Goal: Task Accomplishment & Management: Use online tool/utility

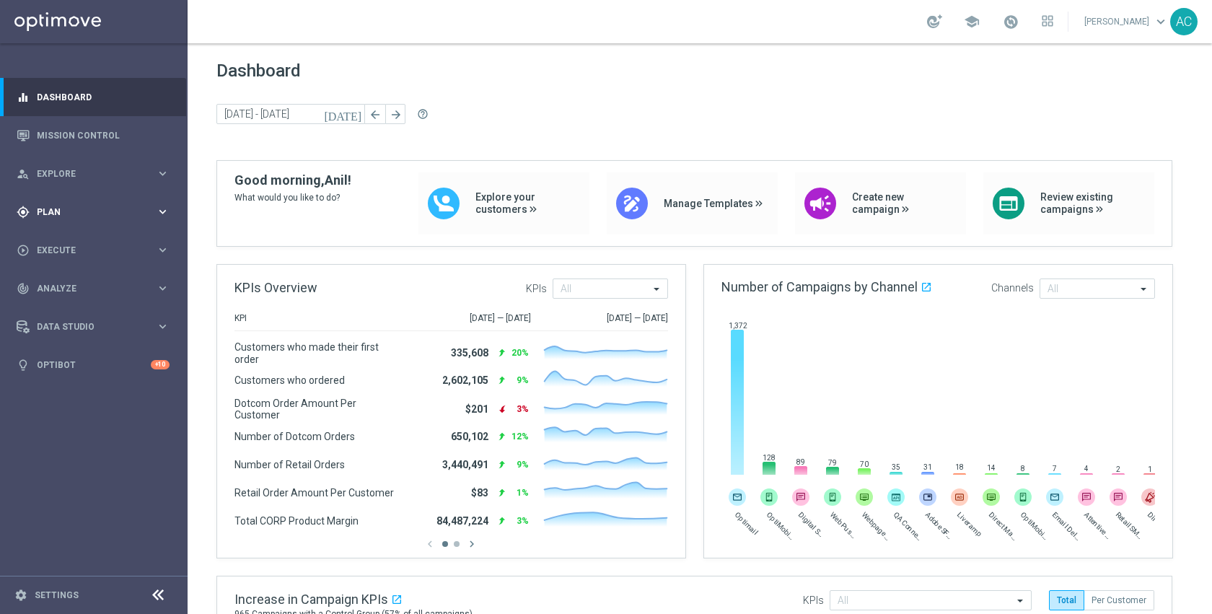
click at [50, 206] on div "gps_fixed Plan" at bounding box center [86, 212] width 139 height 13
click at [71, 281] on span "Templates" at bounding box center [89, 285] width 103 height 9
click at [68, 304] on link "Optimail" at bounding box center [97, 307] width 105 height 12
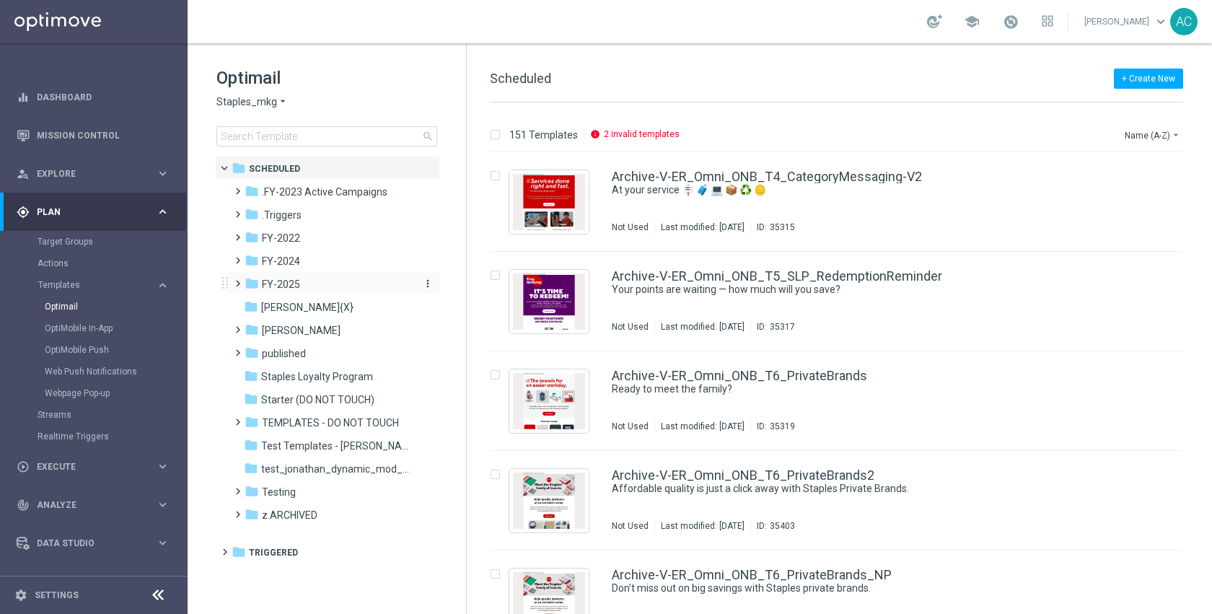
click at [299, 289] on div "folder FY-2025" at bounding box center [328, 284] width 166 height 17
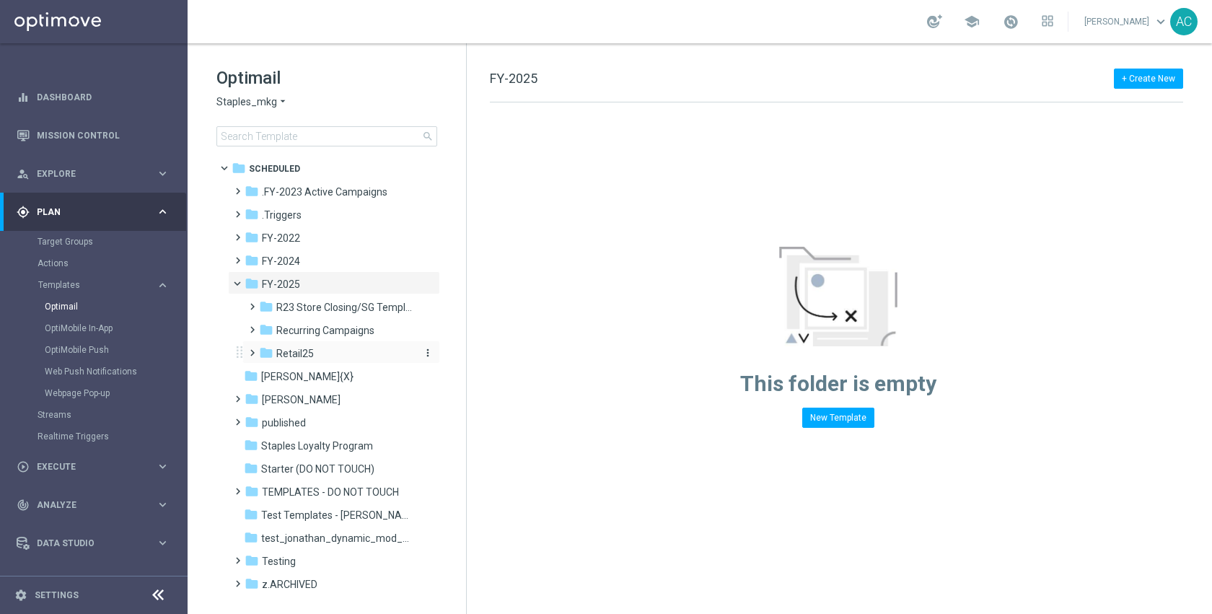
click at [307, 350] on span "Retail25" at bounding box center [295, 353] width 38 height 13
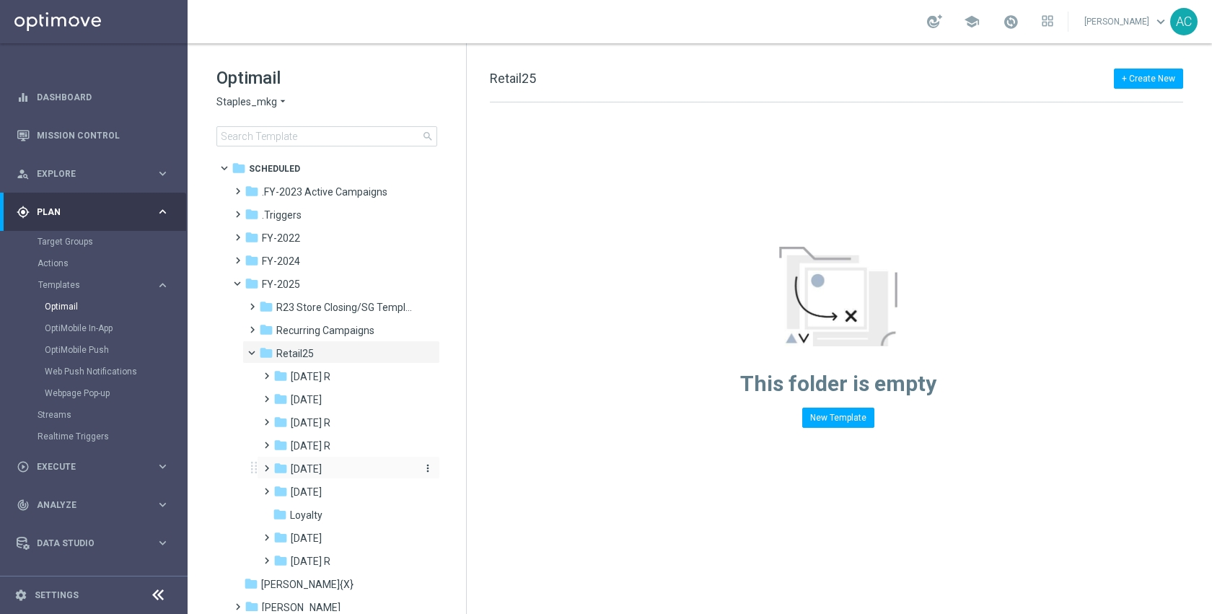
click at [335, 466] on div "folder [DATE]" at bounding box center [343, 469] width 141 height 17
click at [364, 509] on div "folder WO 7.20" at bounding box center [352, 515] width 129 height 17
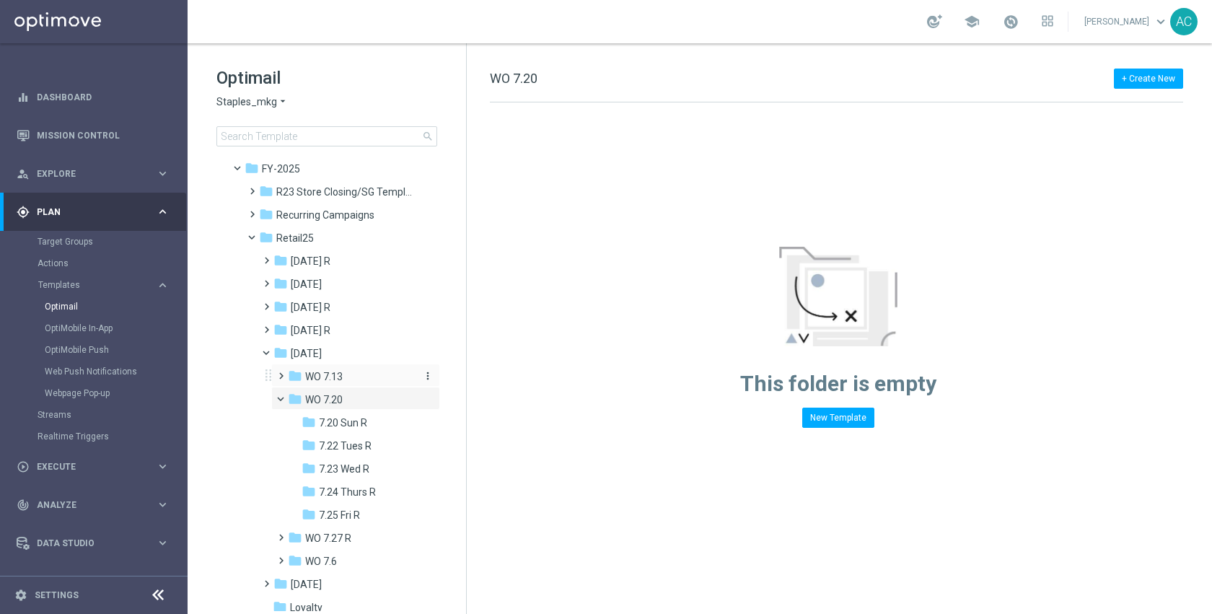
scroll to position [124, 0]
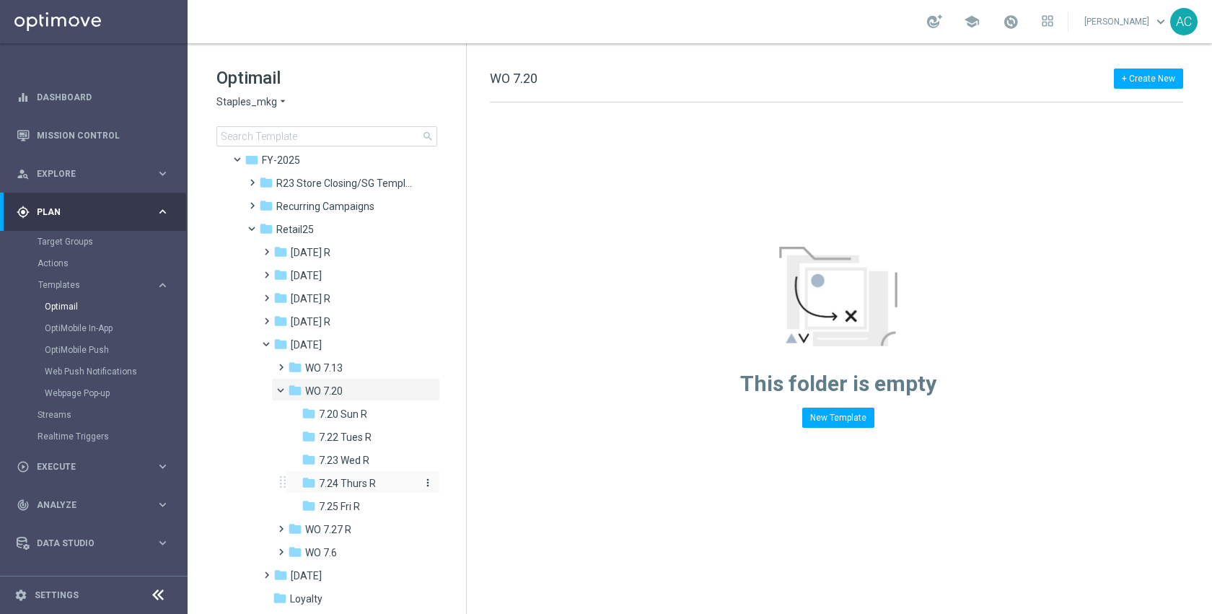
click at [368, 484] on span "7.24 Thurs R" at bounding box center [347, 483] width 57 height 13
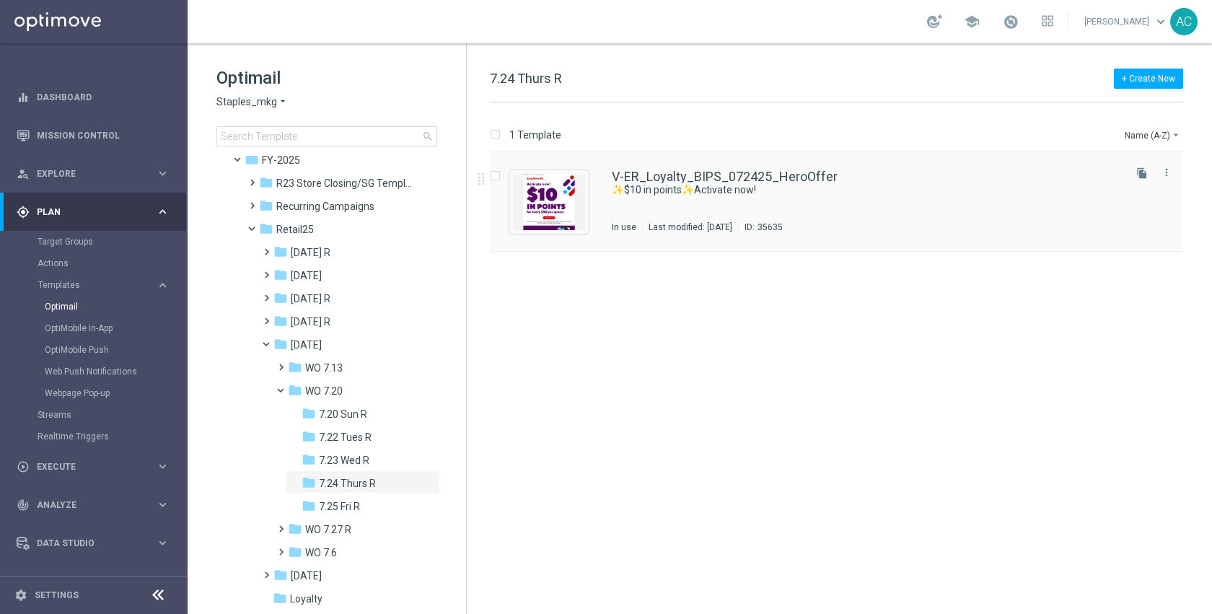
click at [680, 202] on div "V-ER_Loyalty_BIPS_072425_HeroOffer ✨$10 in points✨Activate now! In use Last mod…" at bounding box center [866, 201] width 509 height 63
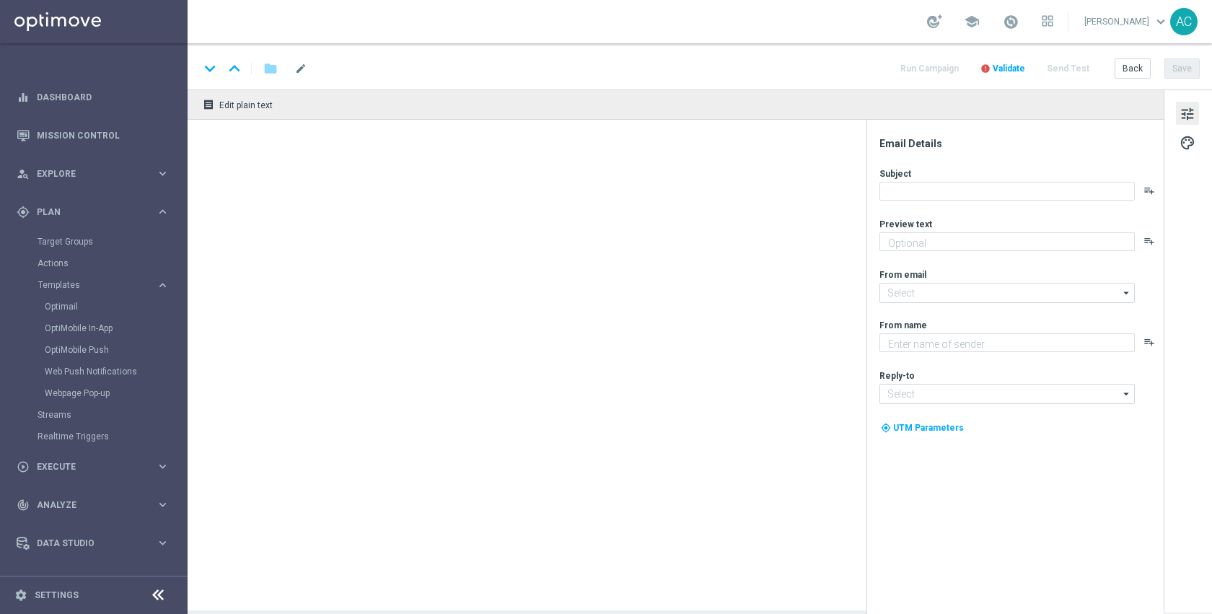
type textarea "Earn on supplies, tech, print and more."
type input "[EMAIL_ADDRESS][DOMAIN_NAME]"
type textarea "Staples"
type input "[EMAIL_ADDRESS][DOMAIN_NAME]"
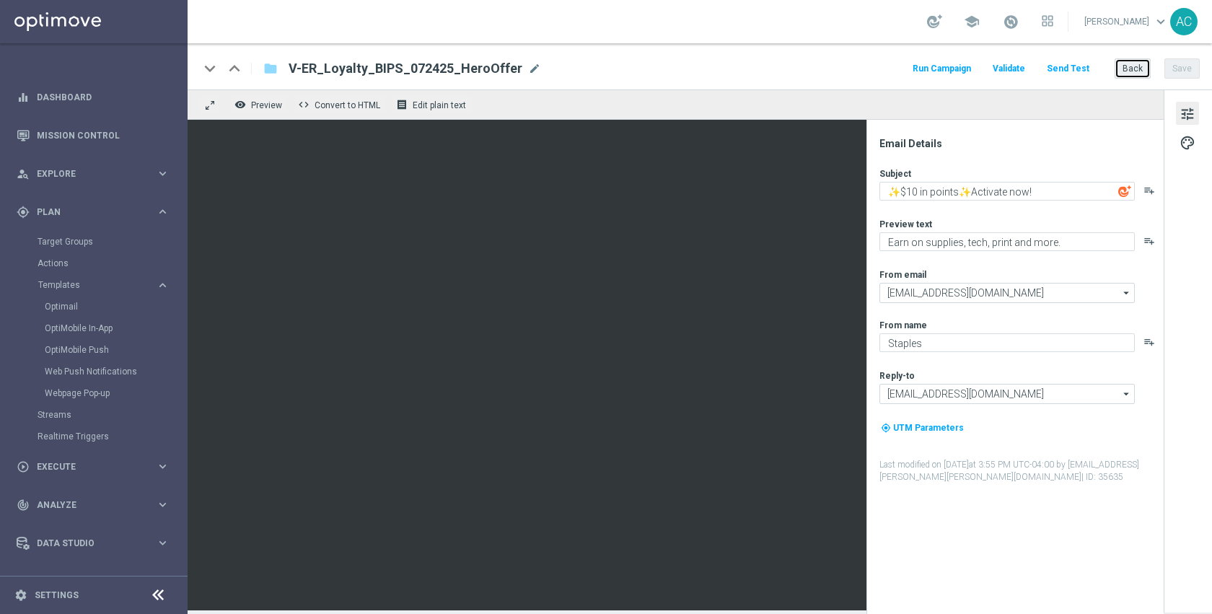
click at [1133, 74] on button "Back" at bounding box center [1133, 68] width 36 height 20
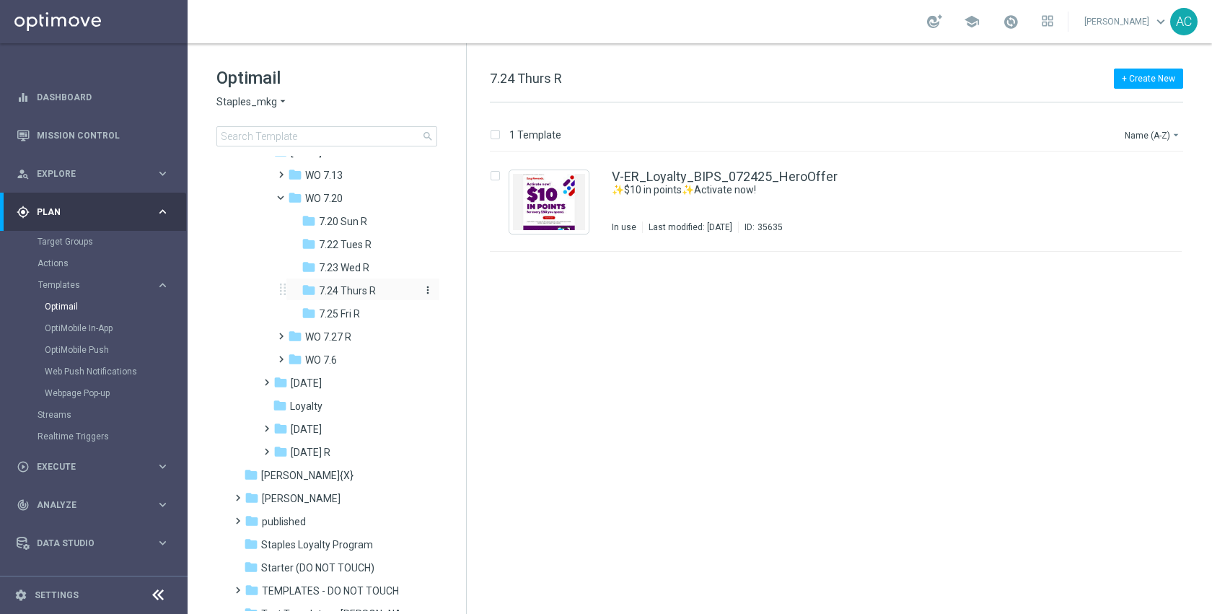
scroll to position [165, 0]
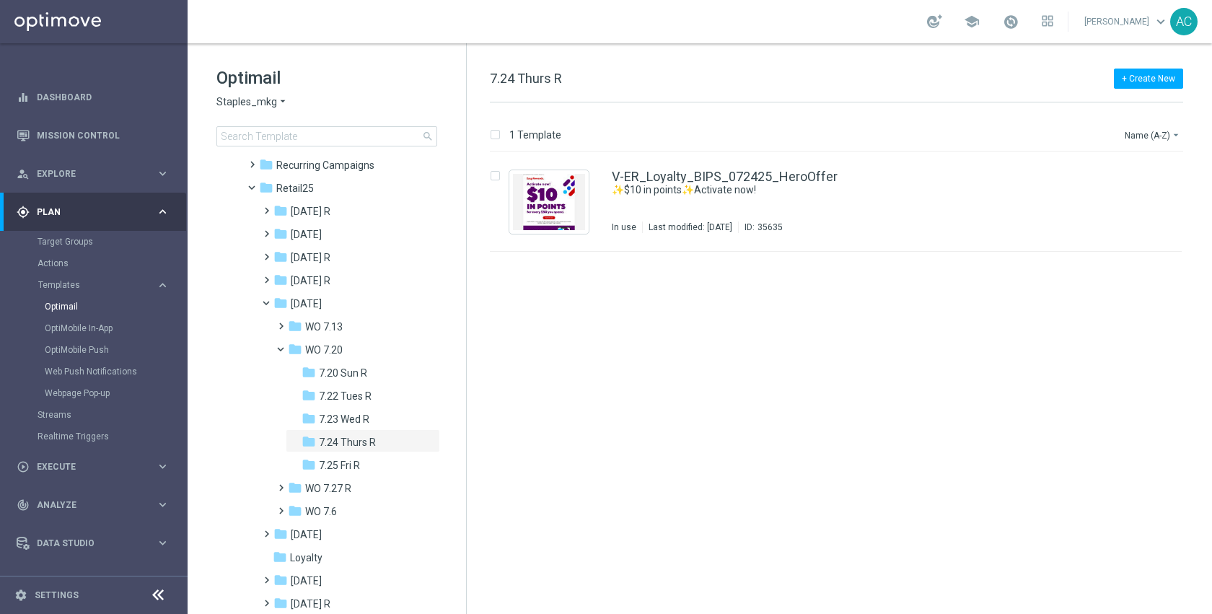
click at [296, 146] on div "Optimail Staples_mkg arrow_drop_down × Staples_mkg search folder 1 Folder folde…" at bounding box center [327, 142] width 278 height 198
click at [297, 136] on input at bounding box center [326, 136] width 221 height 20
type input "V-8-5-25-TUE-P_OMNI_RET"
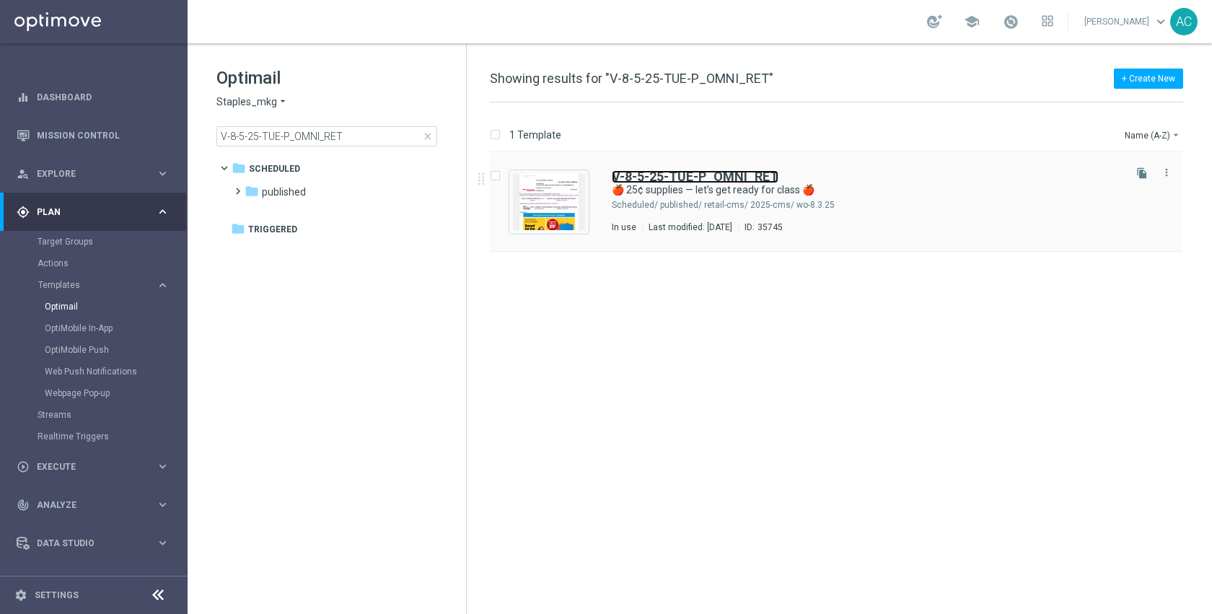
click at [711, 170] on b "V-8-5-25-TUE-P_OMNI_RET" at bounding box center [695, 176] width 167 height 15
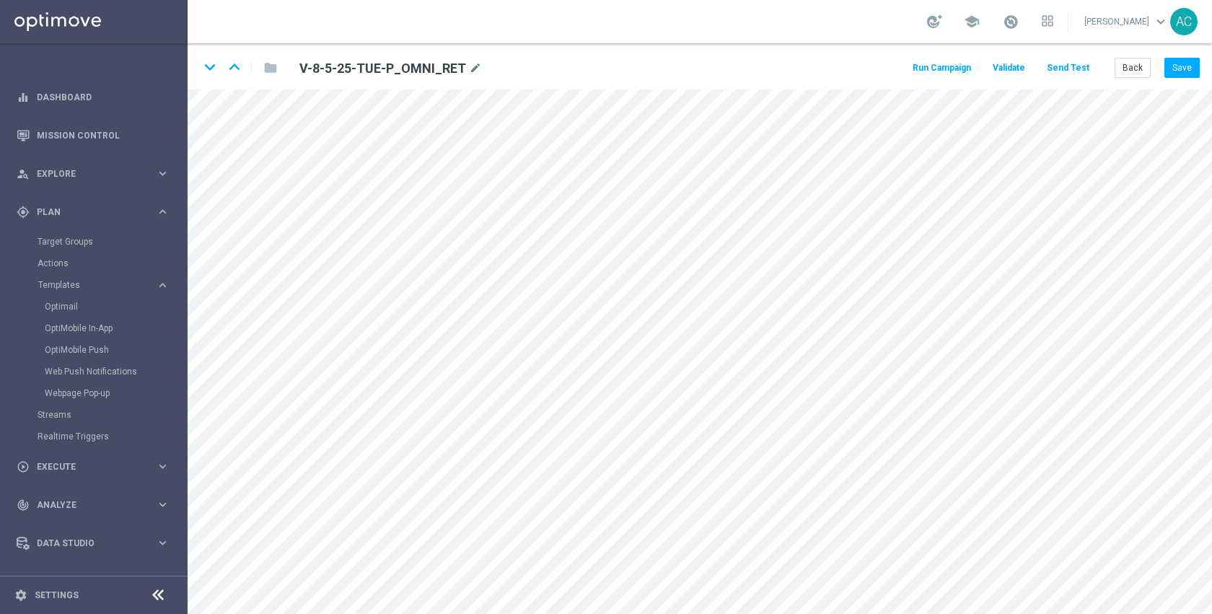
click at [1068, 72] on button "Send Test" at bounding box center [1068, 67] width 47 height 19
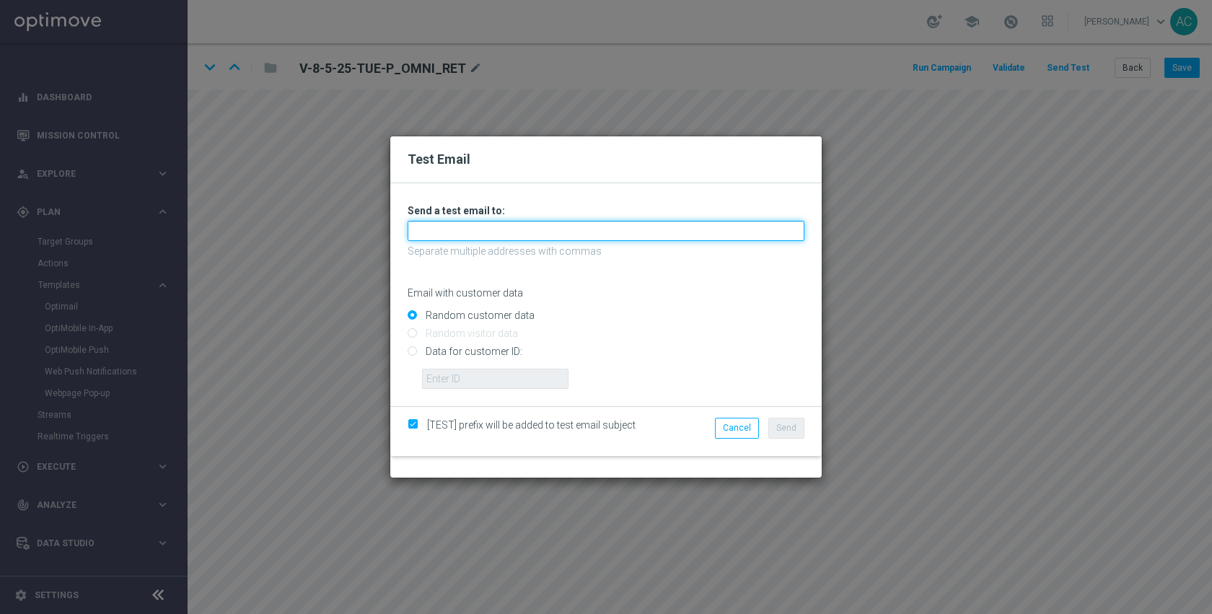
click at [501, 227] on input "text" at bounding box center [606, 231] width 397 height 20
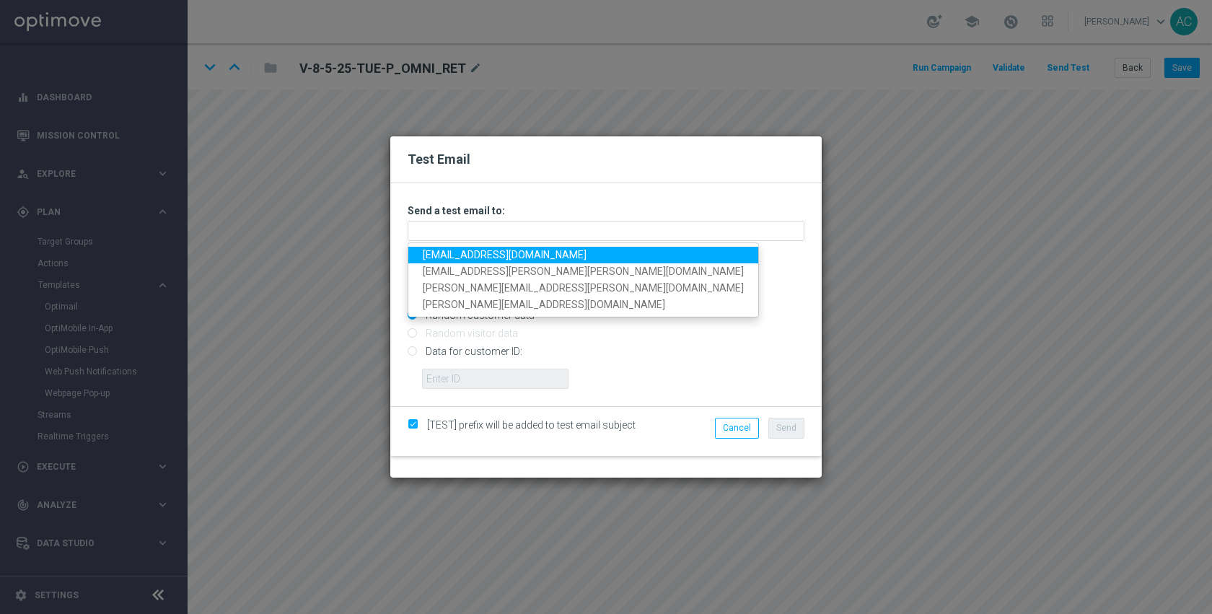
click at [455, 255] on link "[EMAIL_ADDRESS][DOMAIN_NAME]" at bounding box center [583, 255] width 350 height 17
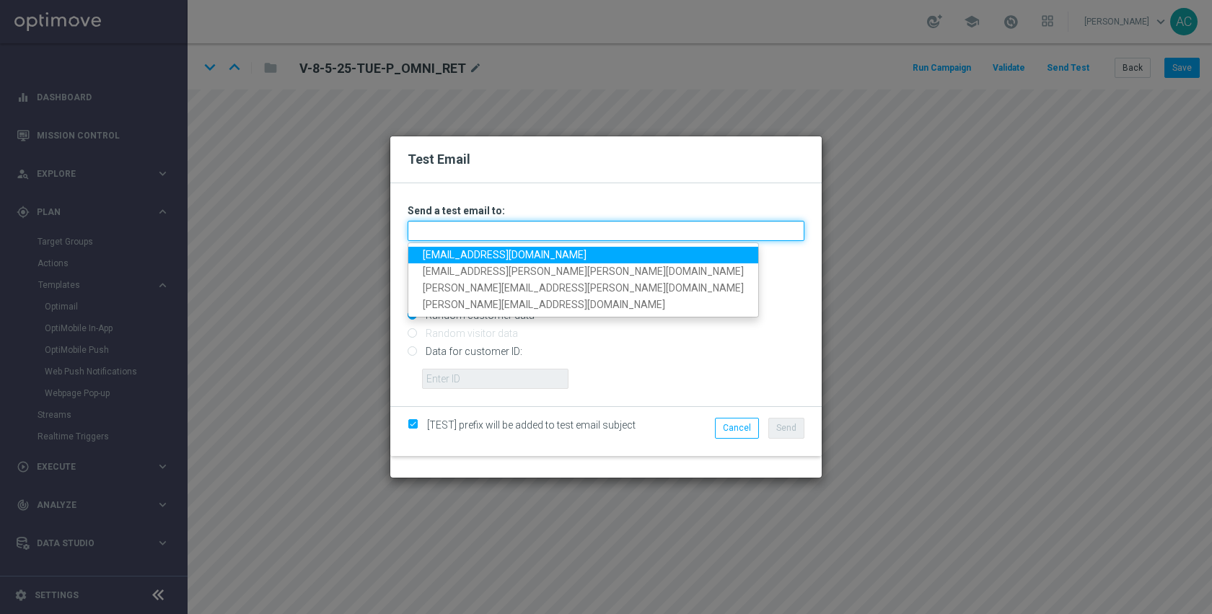
type input "[EMAIL_ADDRESS][DOMAIN_NAME]"
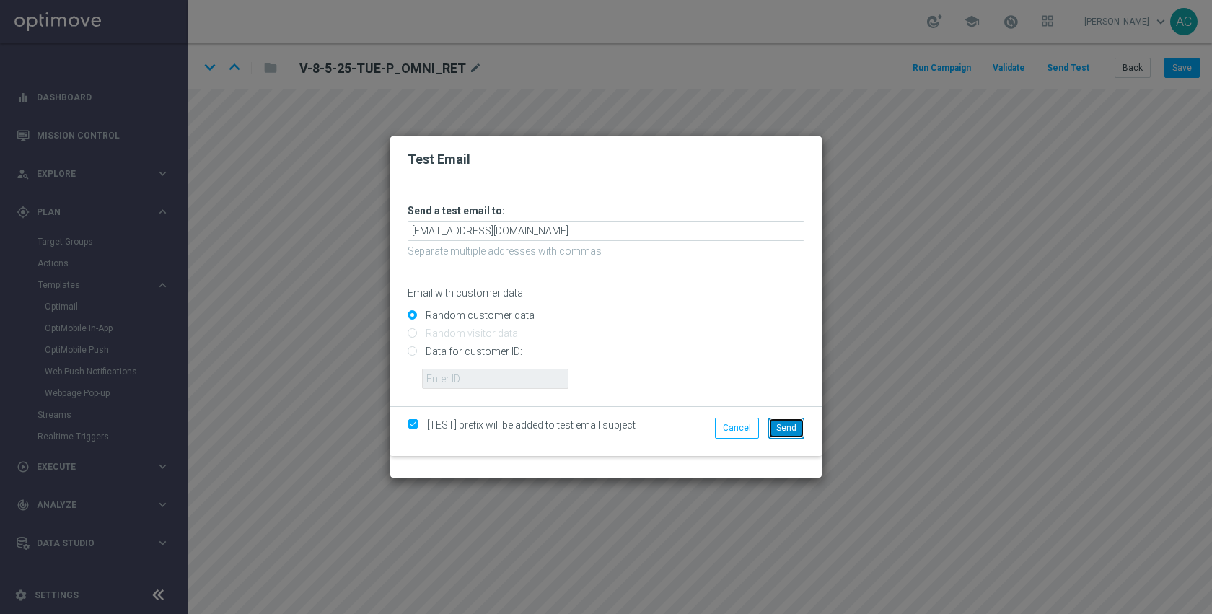
click at [787, 431] on span "Send" at bounding box center [786, 428] width 20 height 10
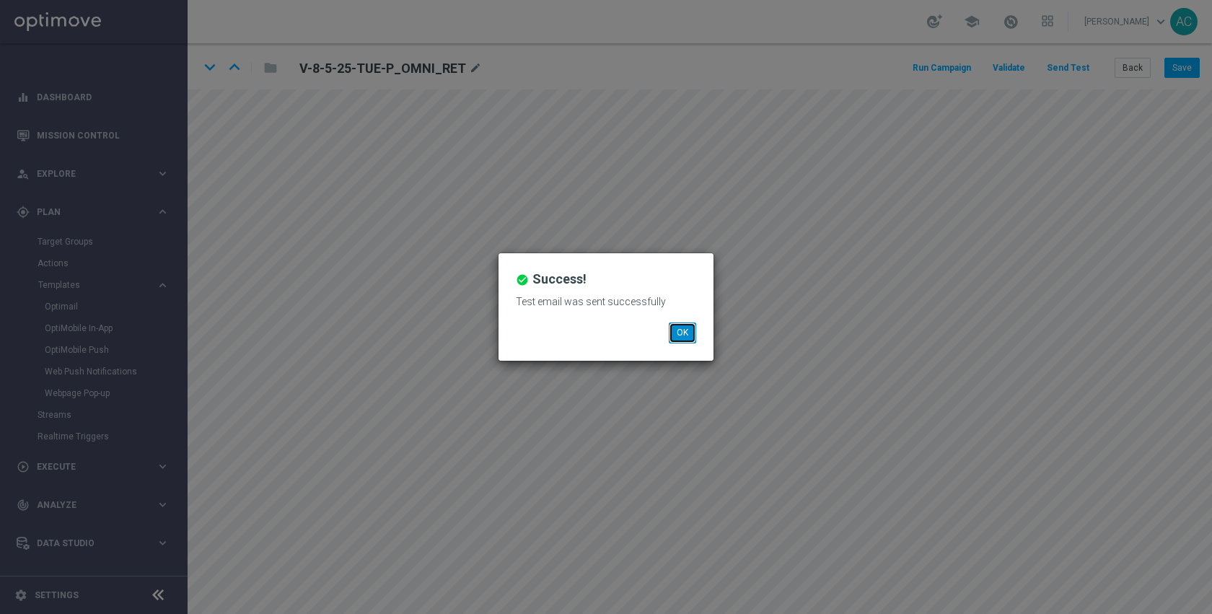
click at [672, 335] on button "OK" at bounding box center [682, 333] width 27 height 20
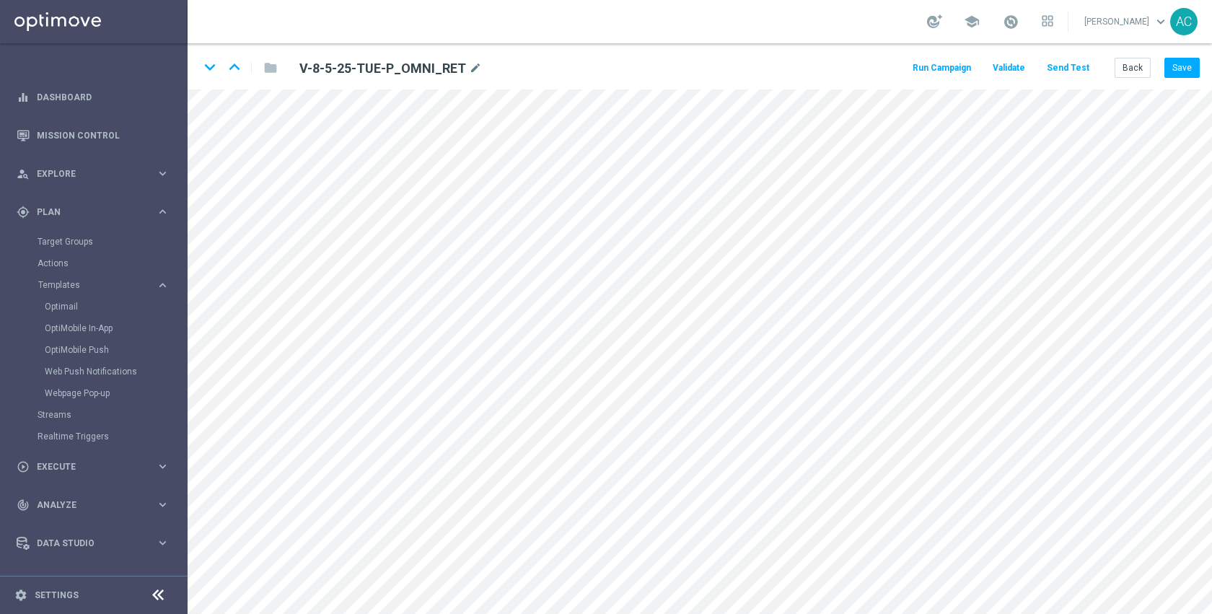
click at [676, 19] on div "school [PERSON_NAME] keyboard_arrow_down AC" at bounding box center [700, 21] width 1025 height 43
click at [434, 24] on div "school [PERSON_NAME] keyboard_arrow_down AC" at bounding box center [700, 21] width 1025 height 43
click at [1075, 68] on button "Send Test" at bounding box center [1068, 67] width 47 height 19
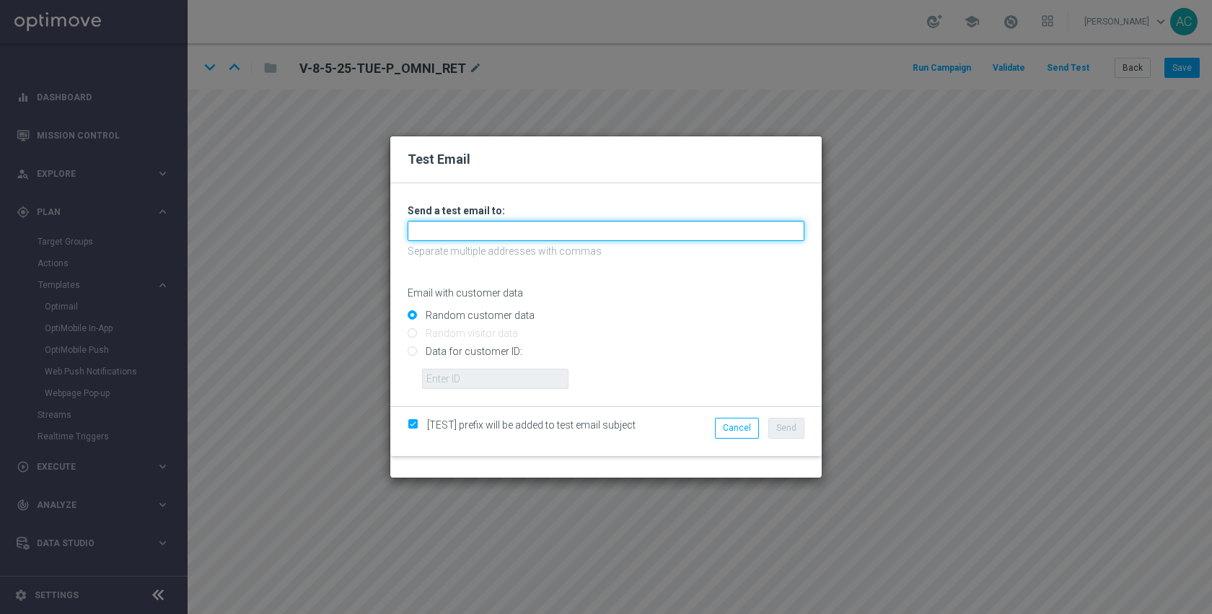
click at [494, 229] on input "text" at bounding box center [606, 231] width 397 height 20
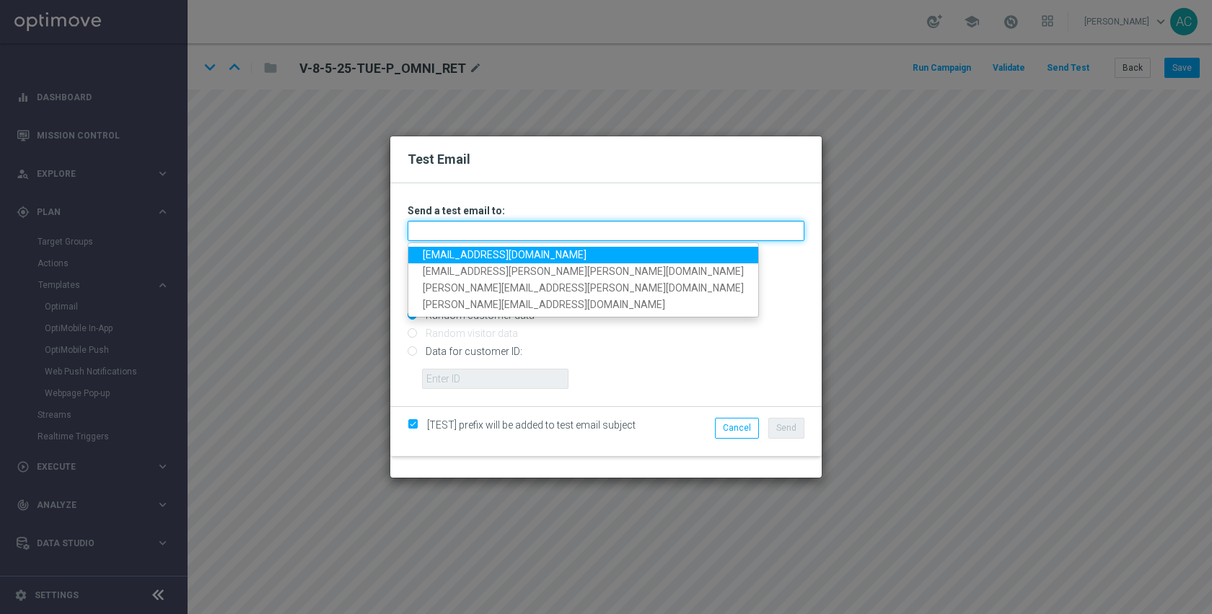
click at [450, 231] on input "text" at bounding box center [606, 231] width 397 height 20
type input "[EMAIL_ADDRESS][DOMAIN_NAME]"
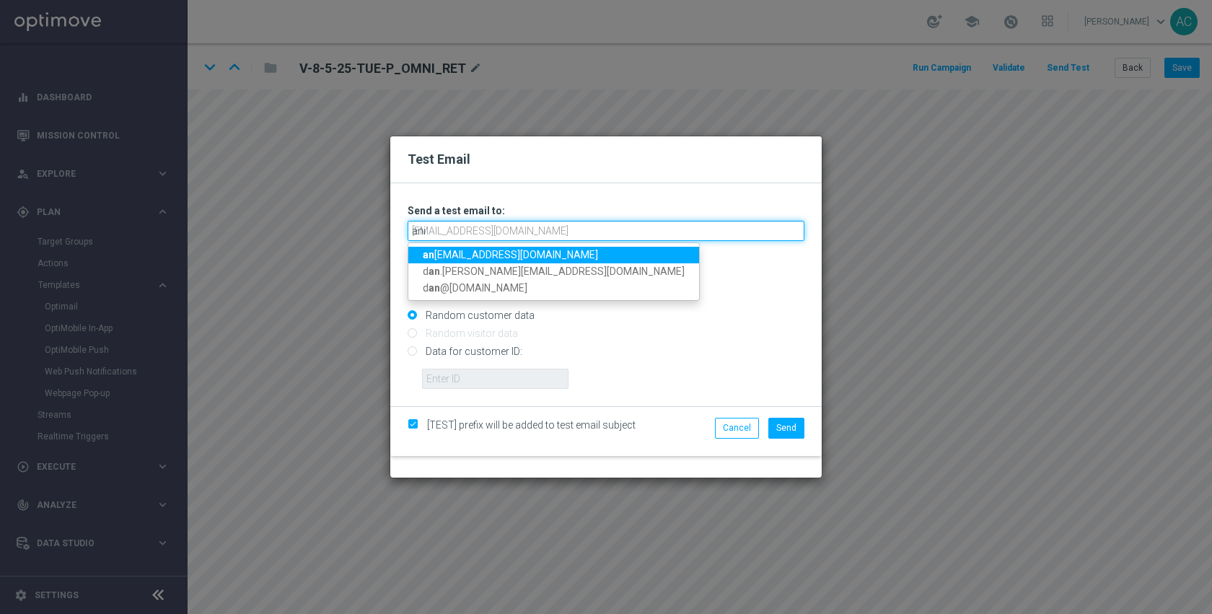
type input "anil"
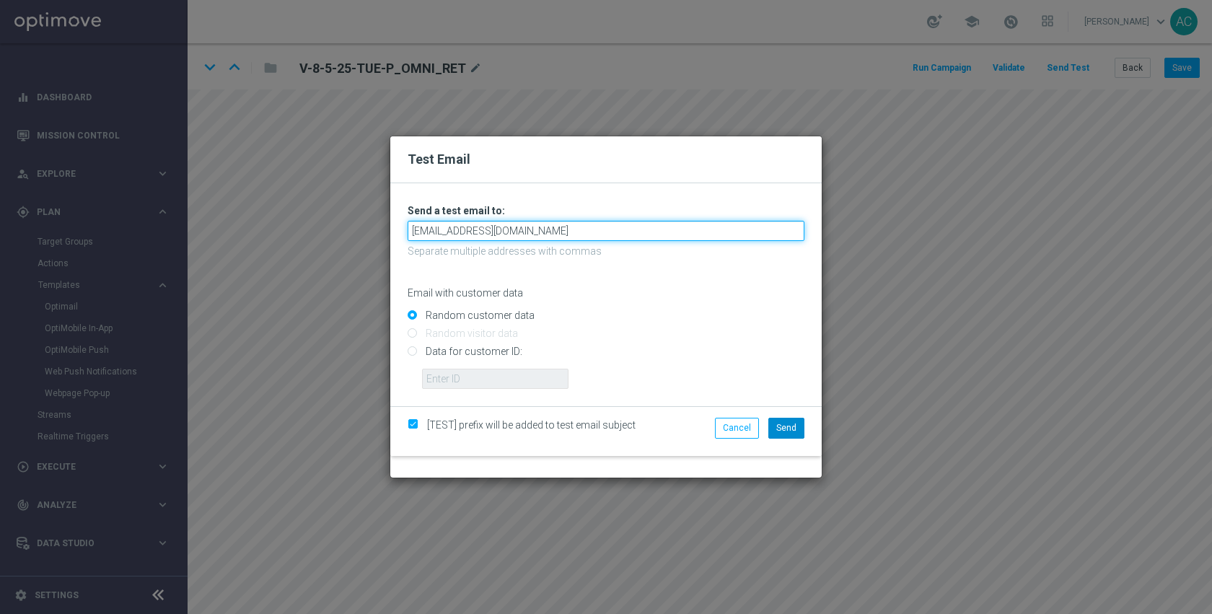
type input "[EMAIL_ADDRESS][DOMAIN_NAME]"
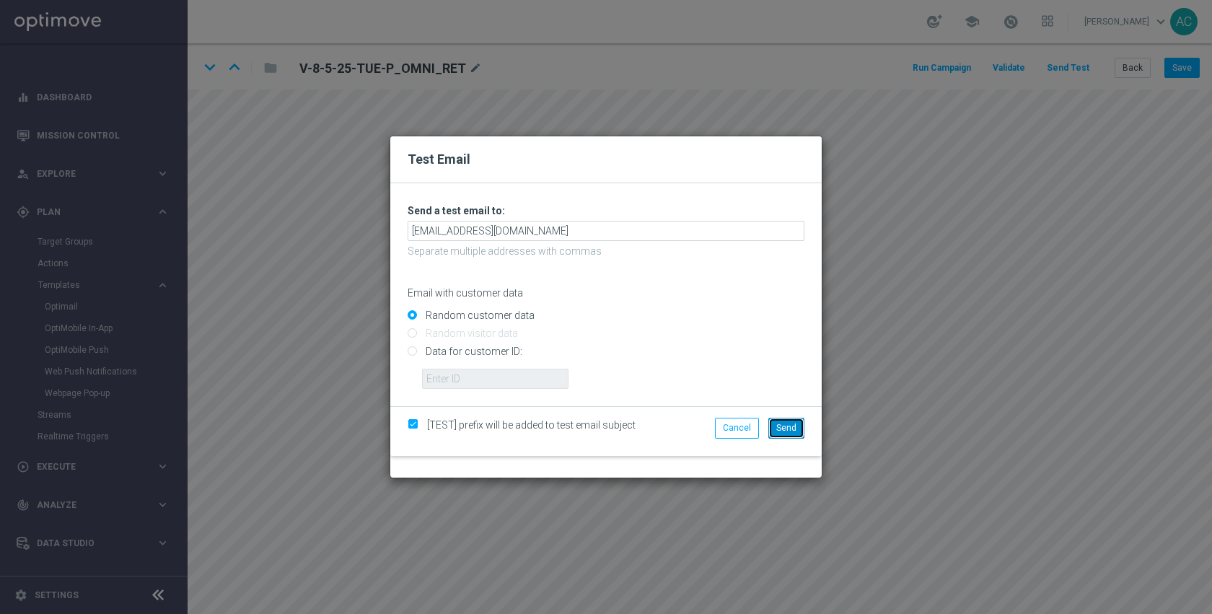
click at [785, 431] on span "Send" at bounding box center [786, 428] width 20 height 10
